Goal: Transaction & Acquisition: Book appointment/travel/reservation

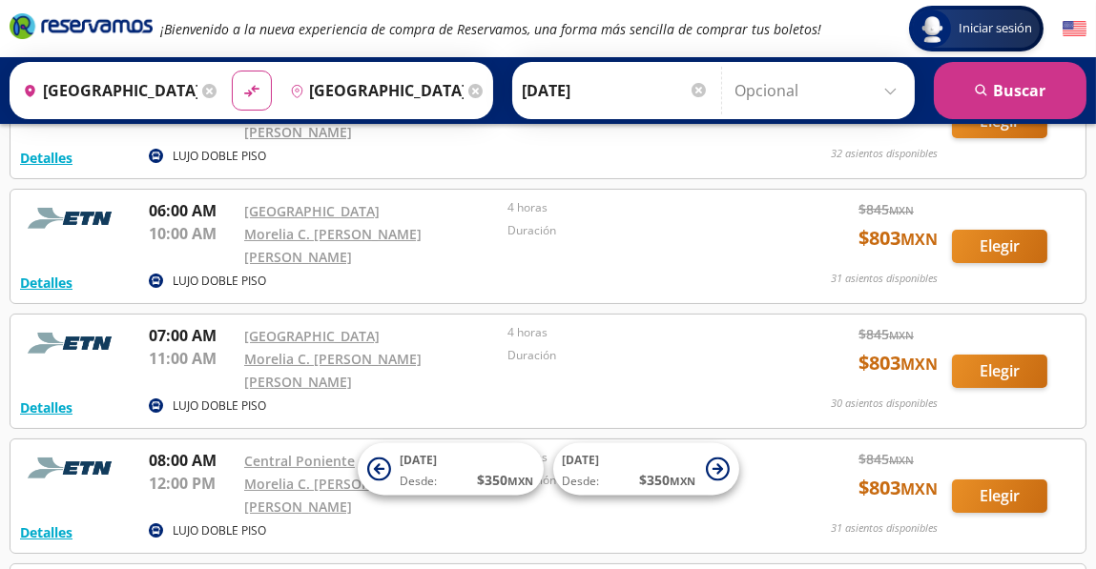
scroll to position [190, 0]
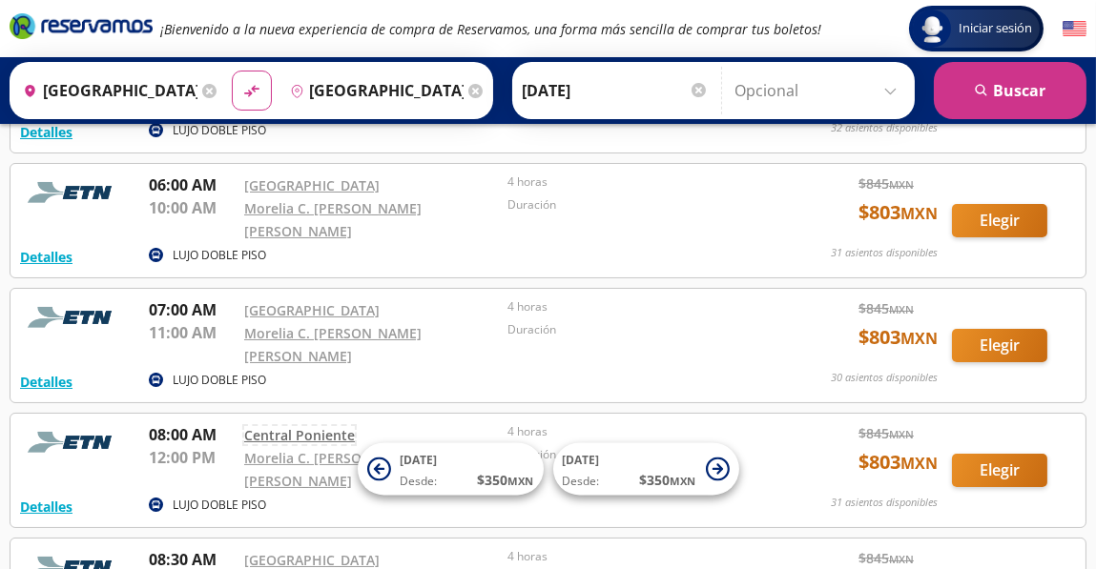
click at [295, 426] on link "Central Poniente" at bounding box center [299, 435] width 111 height 18
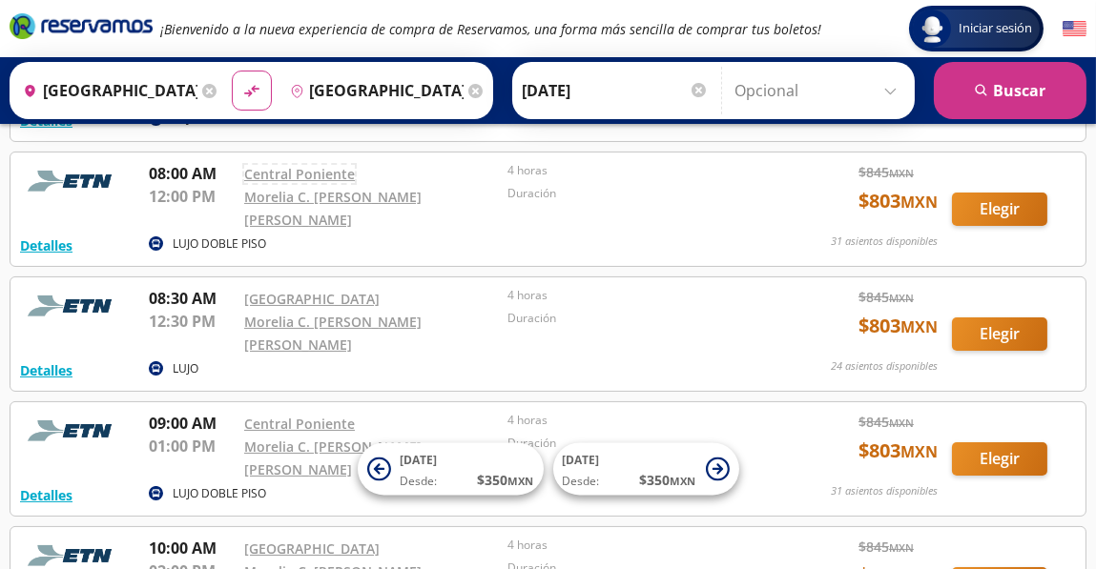
scroll to position [476, 0]
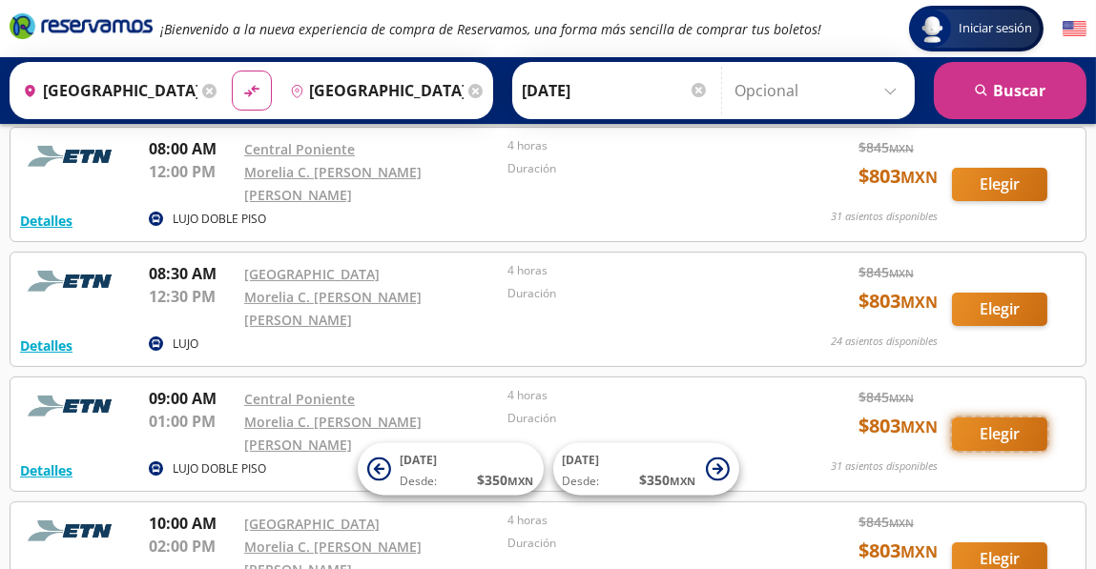
click at [993, 418] on button "Elegir" at bounding box center [999, 434] width 95 height 33
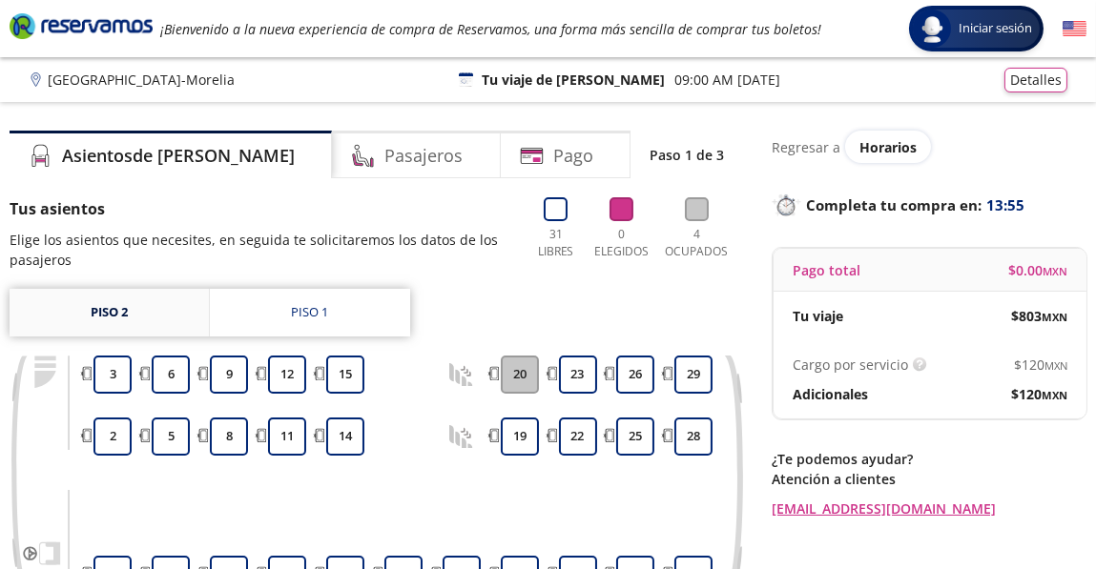
click at [129, 319] on link "Piso 2" at bounding box center [109, 313] width 199 height 48
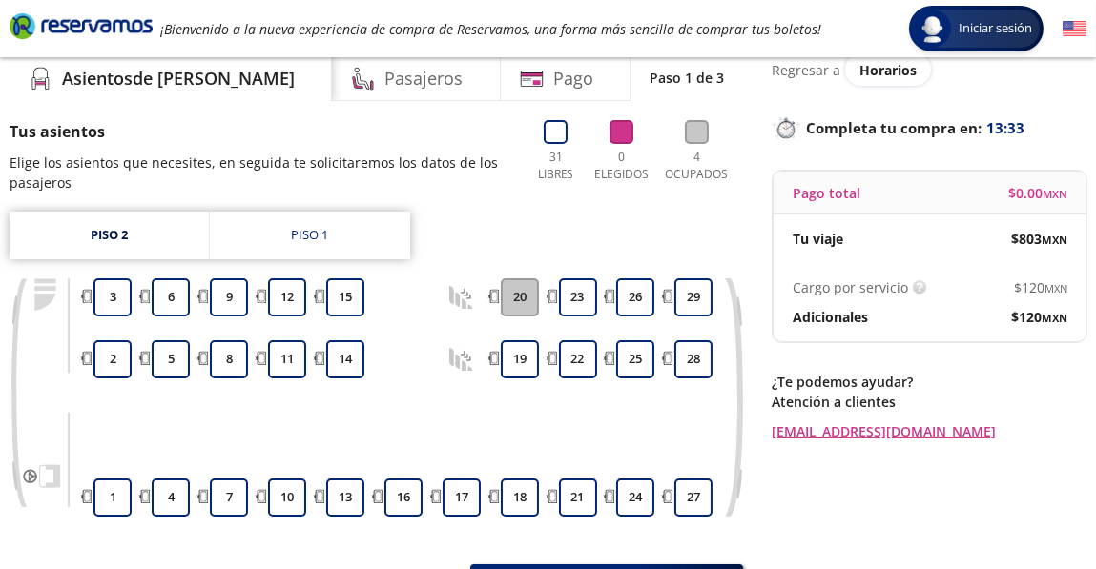
scroll to position [52, 0]
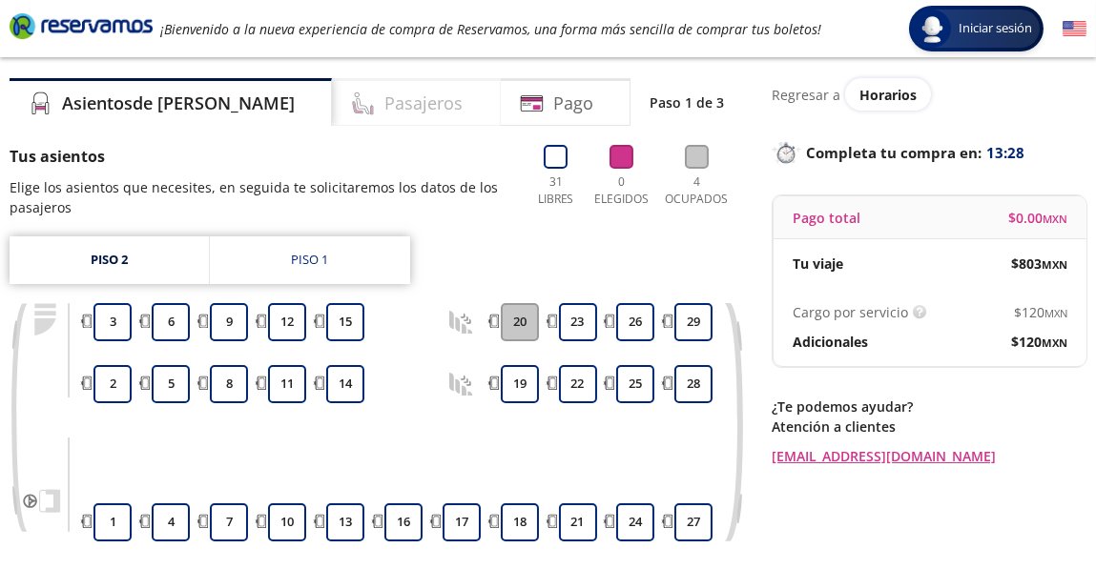
click at [384, 107] on h4 "Pasajeros" at bounding box center [423, 104] width 78 height 26
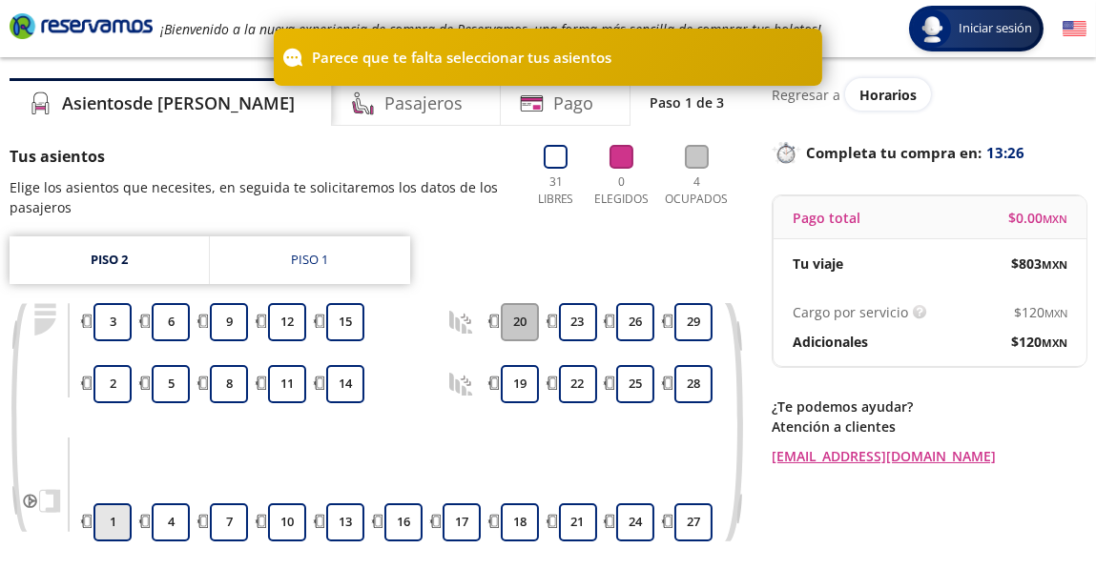
click at [105, 523] on button "1" at bounding box center [112, 523] width 38 height 38
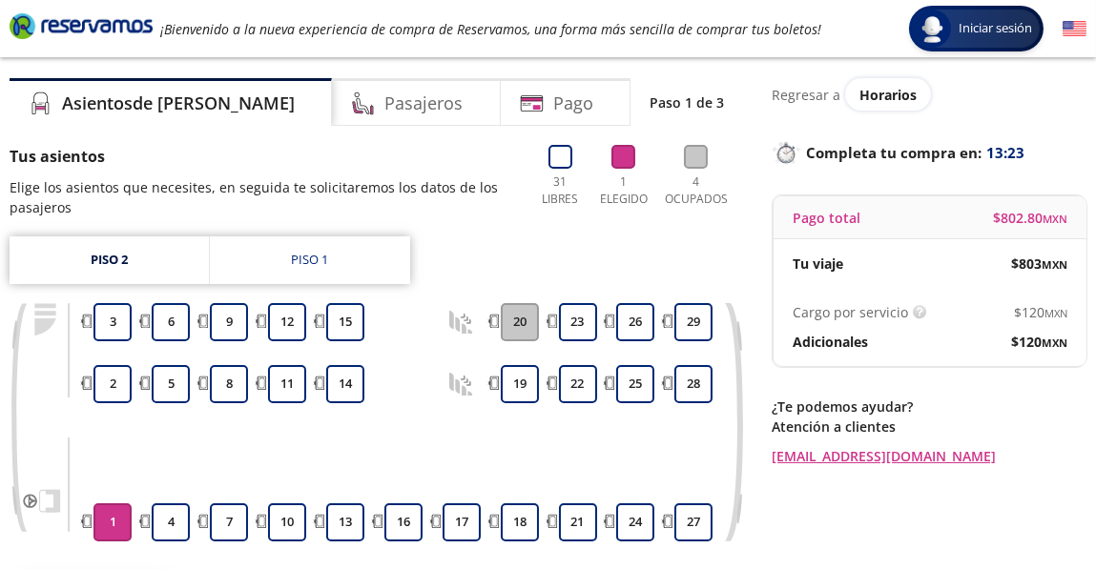
scroll to position [243, 0]
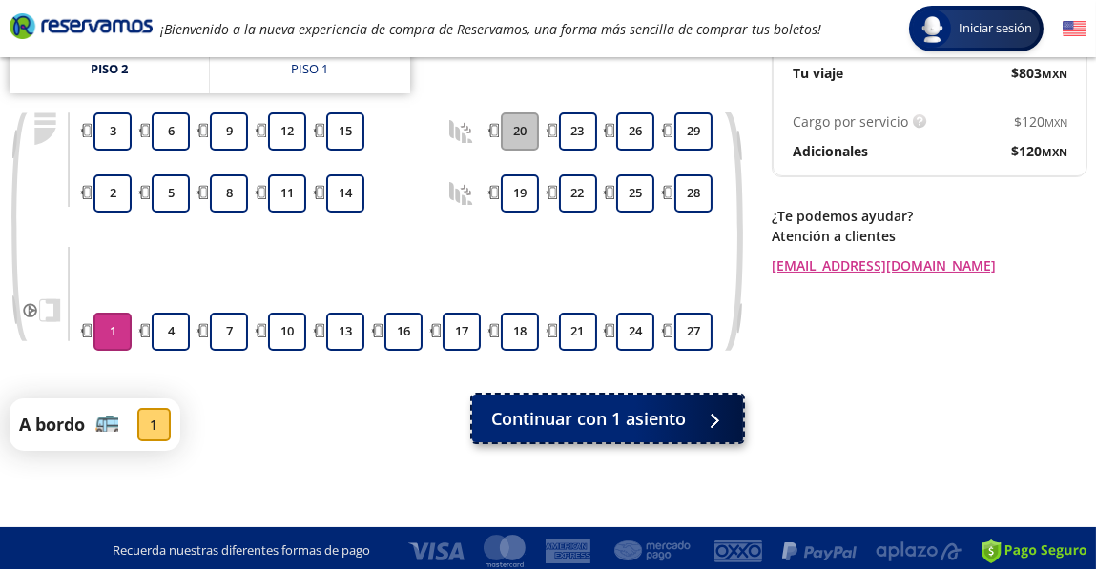
click at [605, 424] on span "Continuar con 1 asiento" at bounding box center [588, 419] width 195 height 26
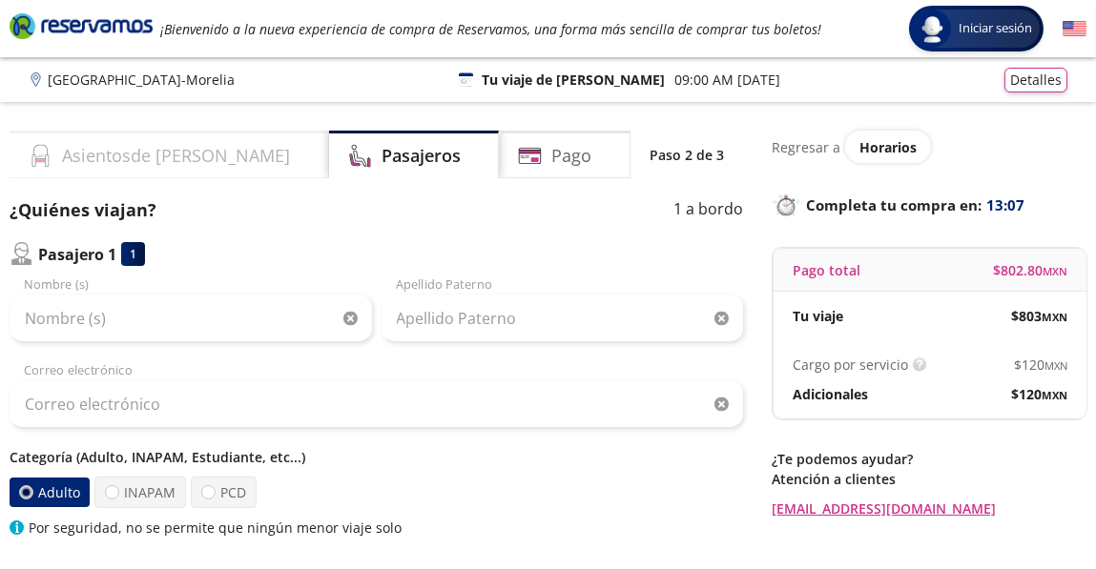
click at [121, 157] on h4 "Asientos de [PERSON_NAME]" at bounding box center [176, 156] width 228 height 26
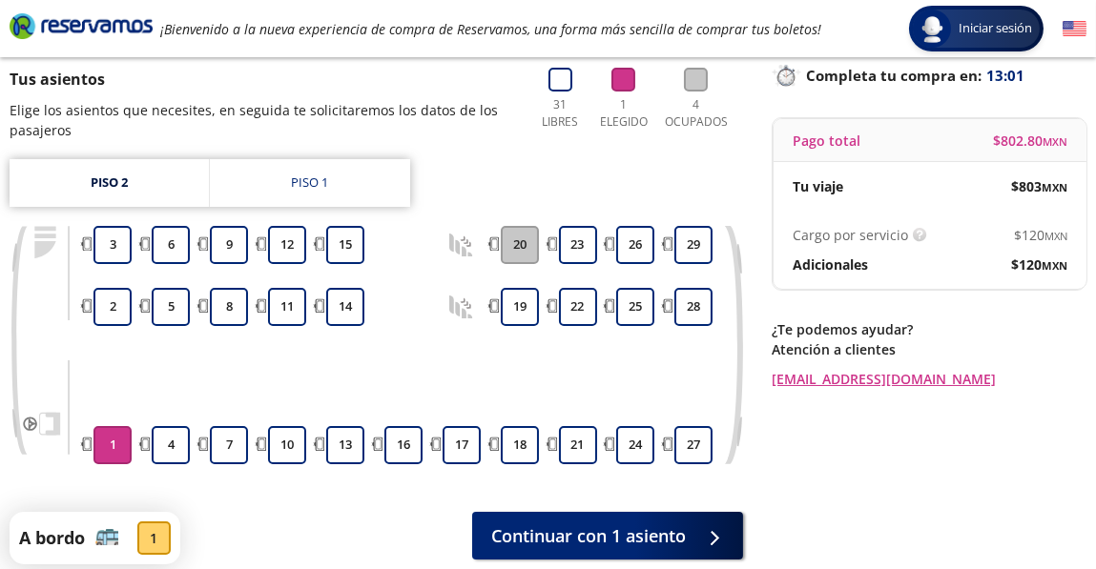
scroll to position [133, 0]
